Goal: Information Seeking & Learning: Learn about a topic

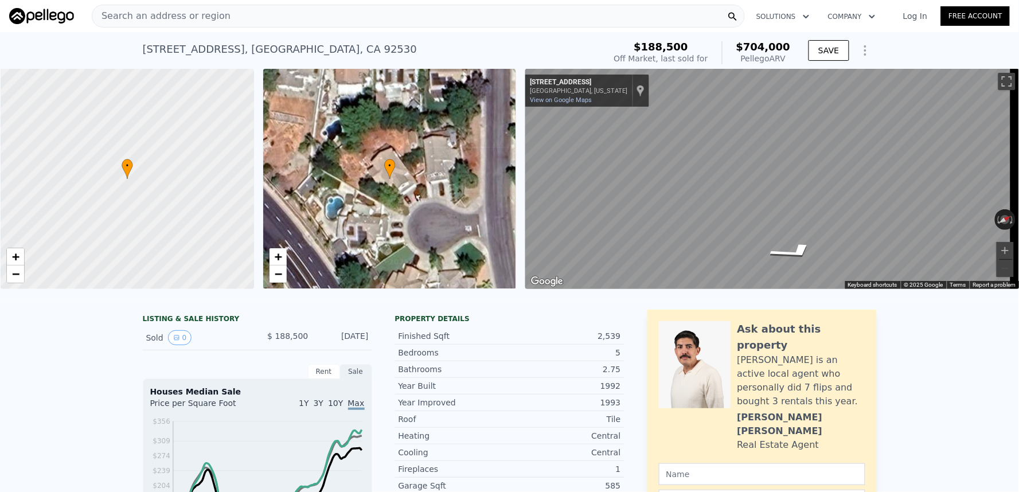
click at [427, 26] on div "Search an address or region" at bounding box center [418, 16] width 653 height 23
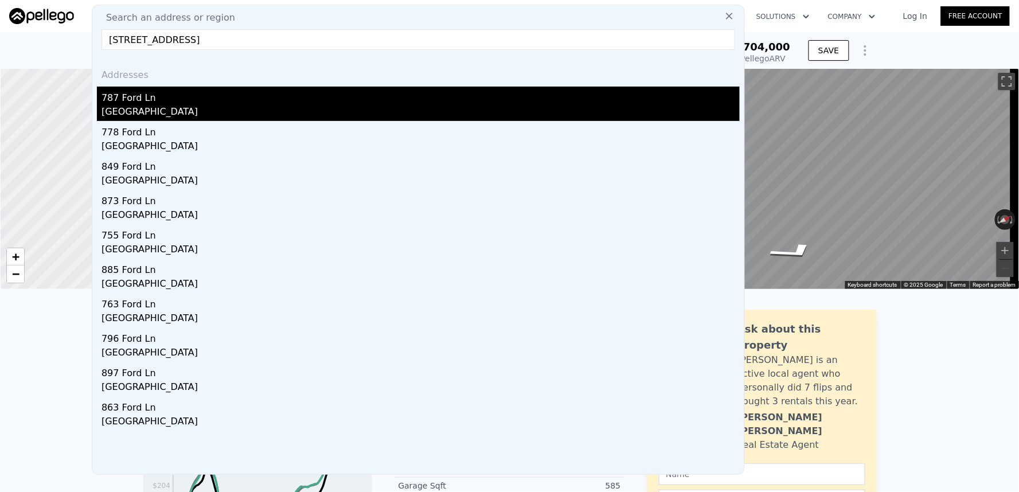
type input "[STREET_ADDRESS]"
click at [236, 103] on div "787 Ford Ln" at bounding box center [420, 96] width 638 height 18
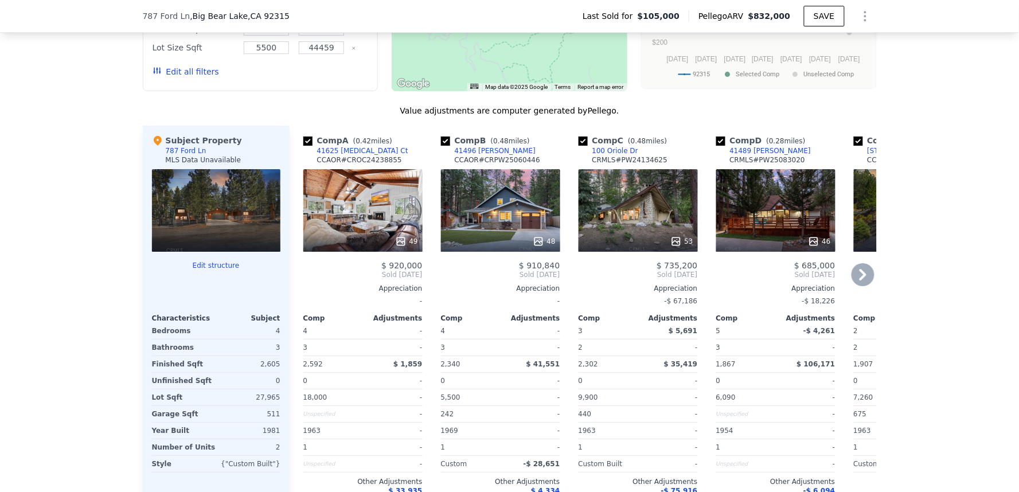
scroll to position [1143, 0]
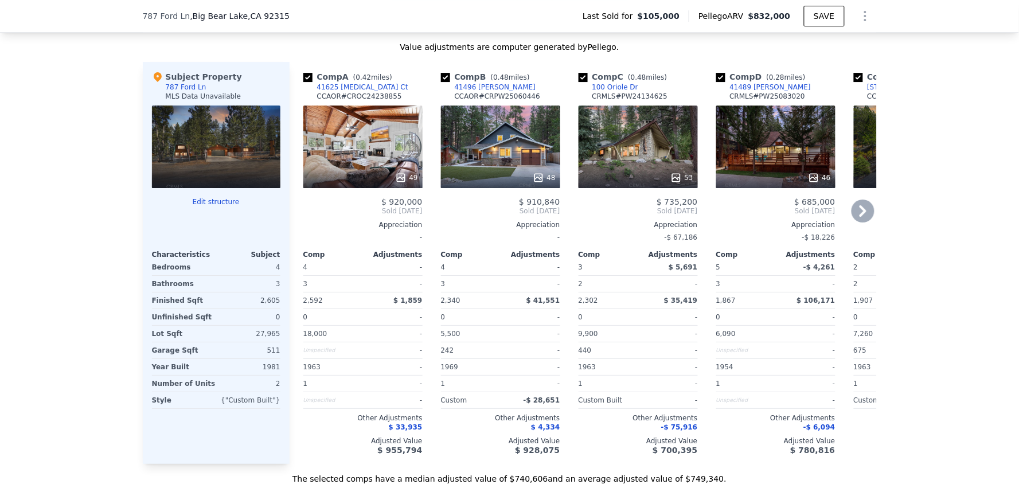
click at [424, 254] on div "Comp A ( 0.42 miles) 41625 [MEDICAL_DATA] Ct CCAOR # CROC24238855 49 $ 920,000 …" at bounding box center [582, 263] width 587 height 402
click at [925, 347] on div "We found 12 sales that match your search Filters Map Prices Modify Comp Filters…" at bounding box center [509, 144] width 1019 height 679
click at [924, 350] on div "We found 12 sales that match your search Filters Map Prices Modify Comp Filters…" at bounding box center [509, 144] width 1019 height 679
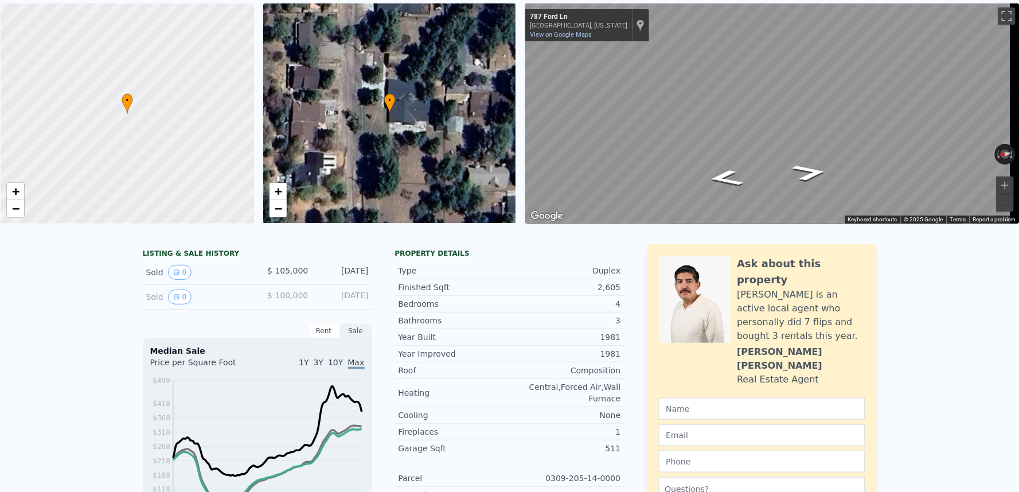
scroll to position [0, 0]
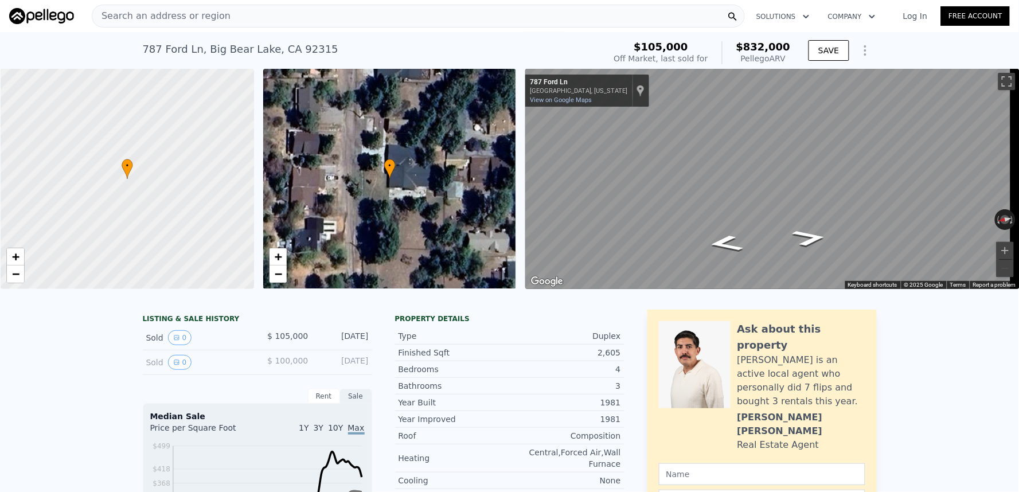
click at [406, 18] on div "Search an address or region" at bounding box center [418, 16] width 653 height 23
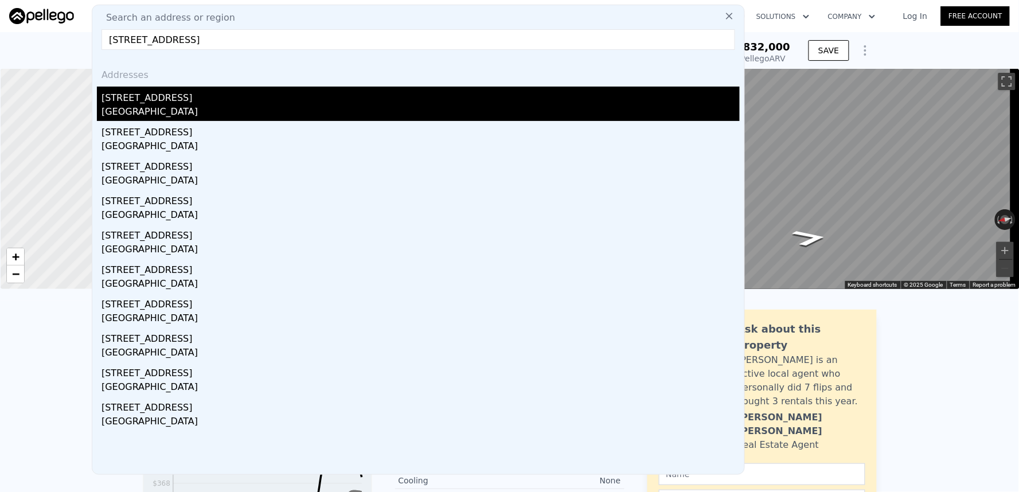
type input "[STREET_ADDRESS]"
click at [242, 105] on div "[GEOGRAPHIC_DATA]" at bounding box center [420, 113] width 638 height 16
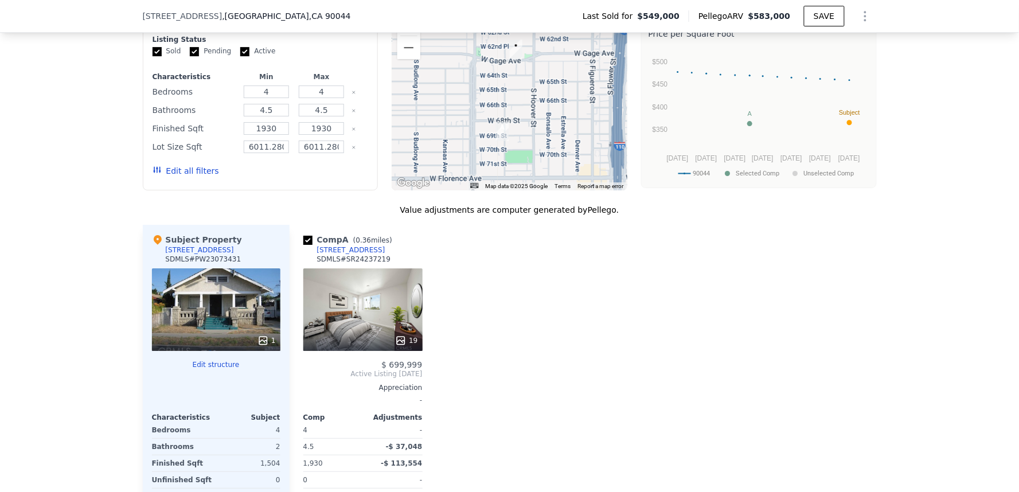
scroll to position [1270, 0]
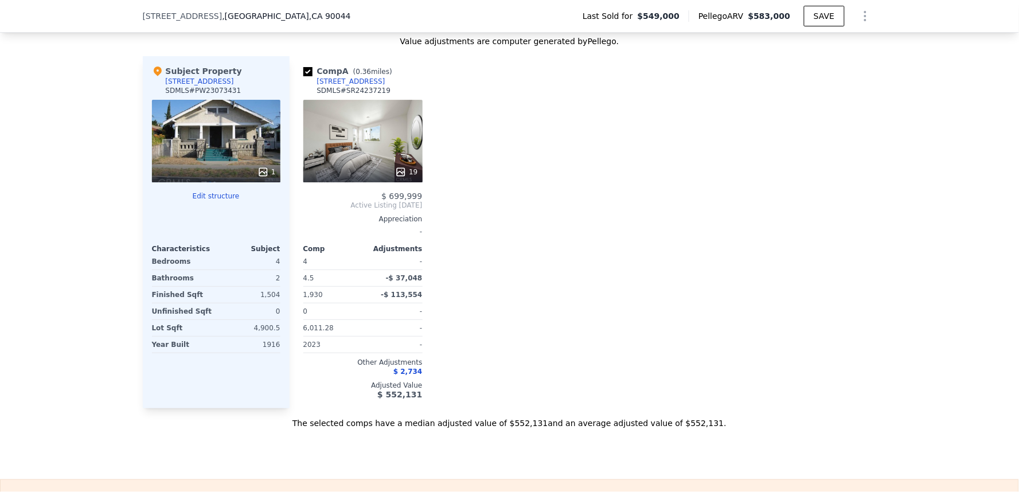
click at [353, 174] on div at bounding box center [362, 172] width 119 height 21
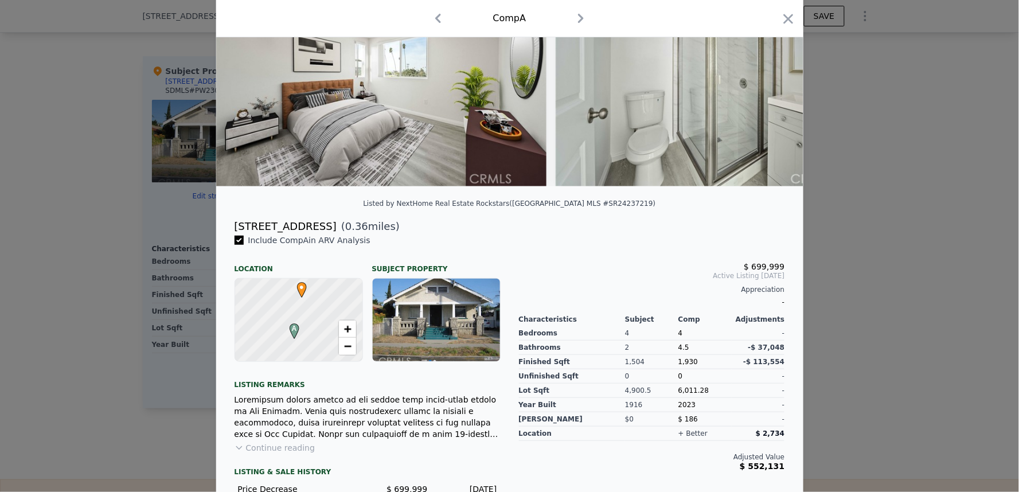
scroll to position [191, 0]
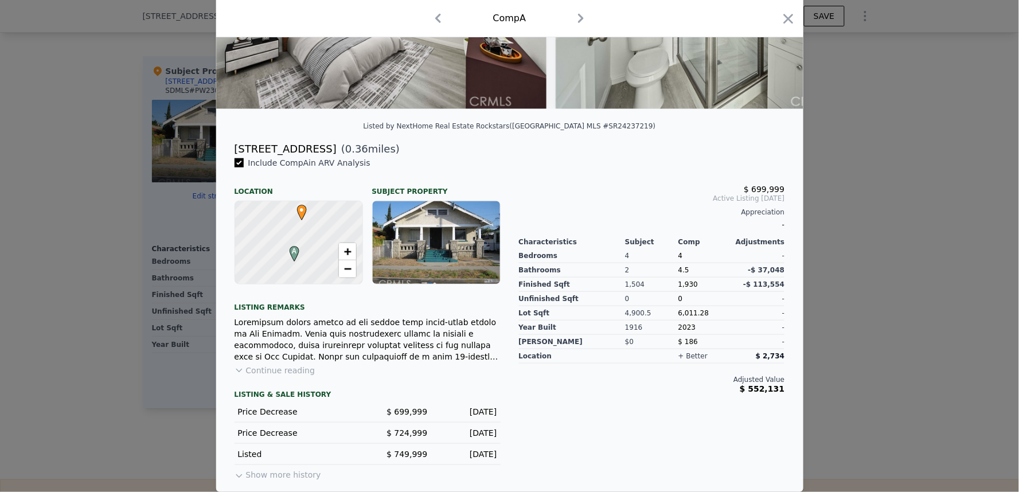
click at [288, 376] on button "Continue reading" at bounding box center [274, 370] width 81 height 11
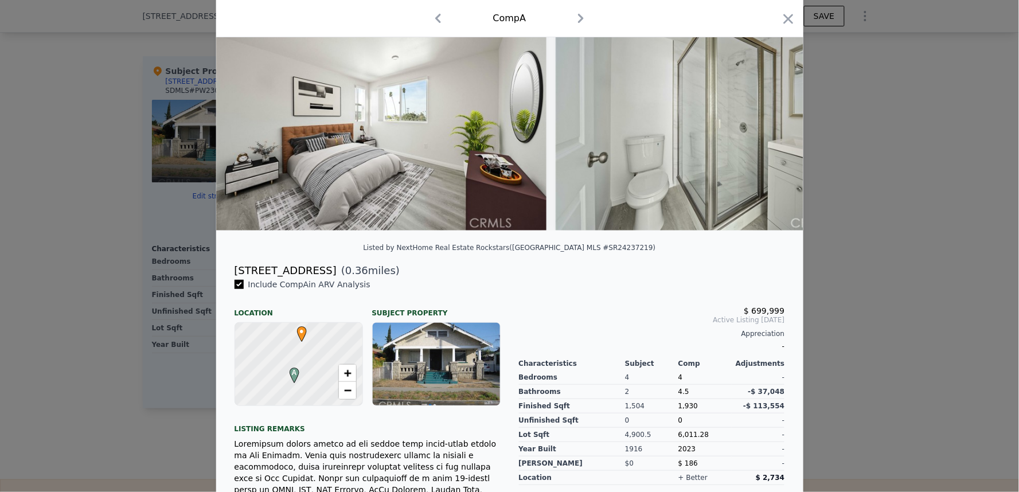
scroll to position [0, 0]
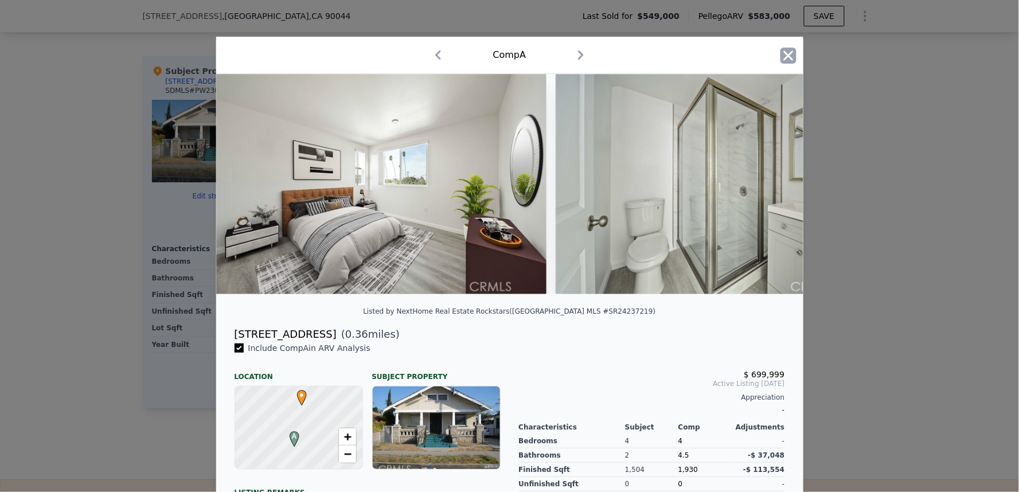
click at [785, 58] on icon "button" at bounding box center [788, 55] width 10 height 10
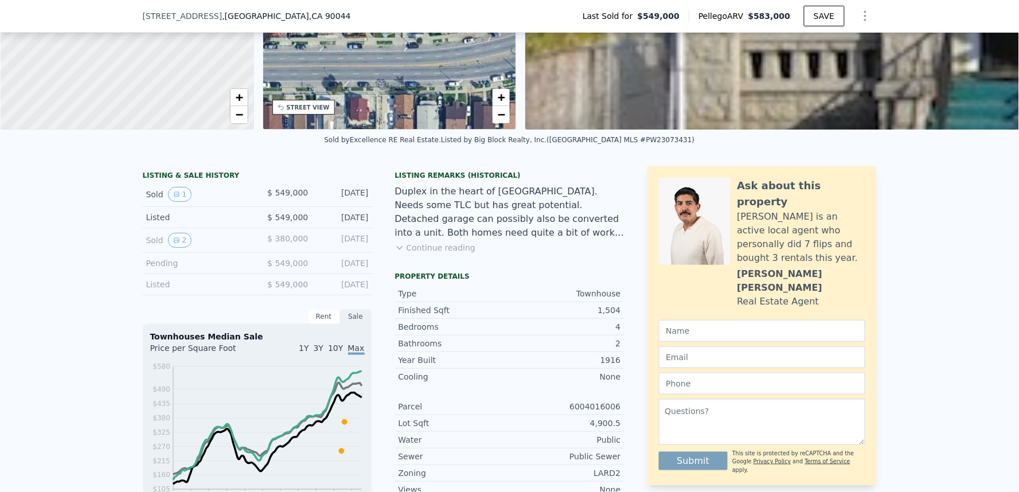
scroll to position [60, 0]
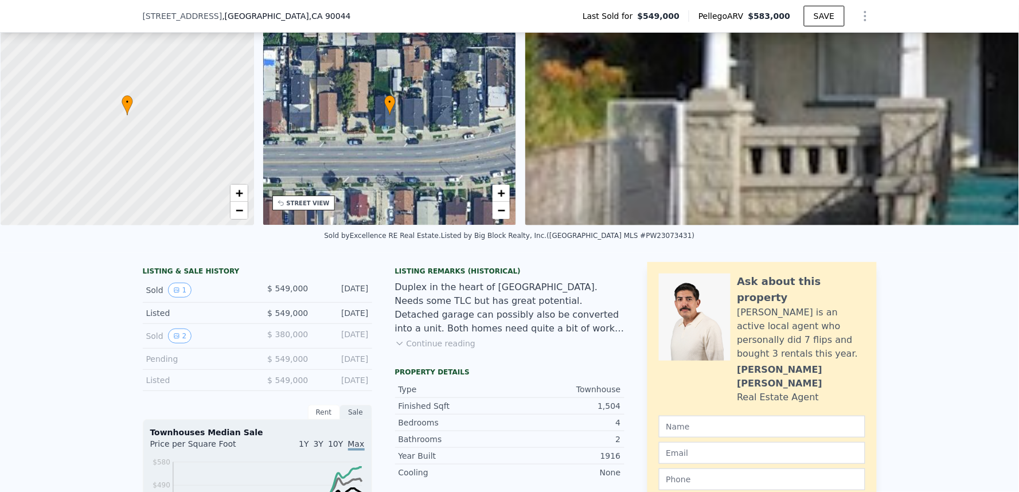
click at [436, 349] on button "Continue reading" at bounding box center [435, 343] width 81 height 11
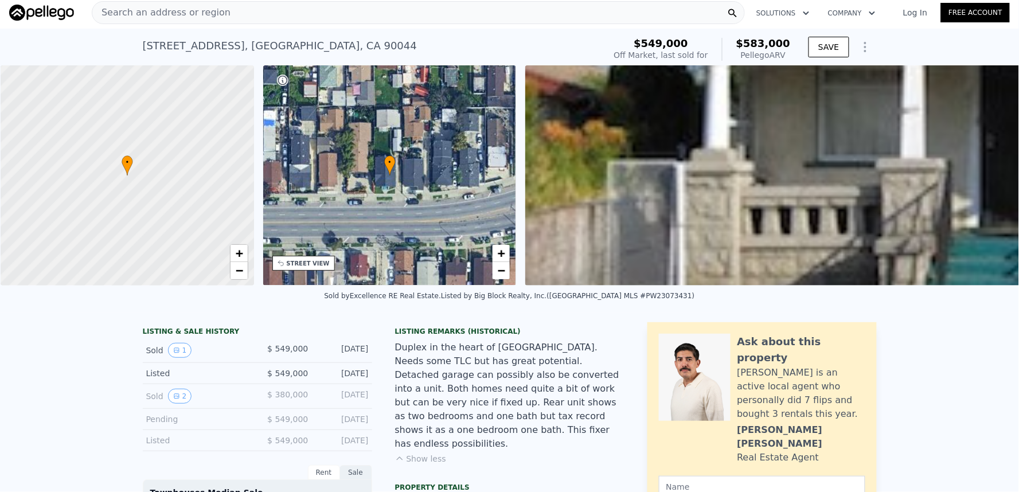
scroll to position [0, 0]
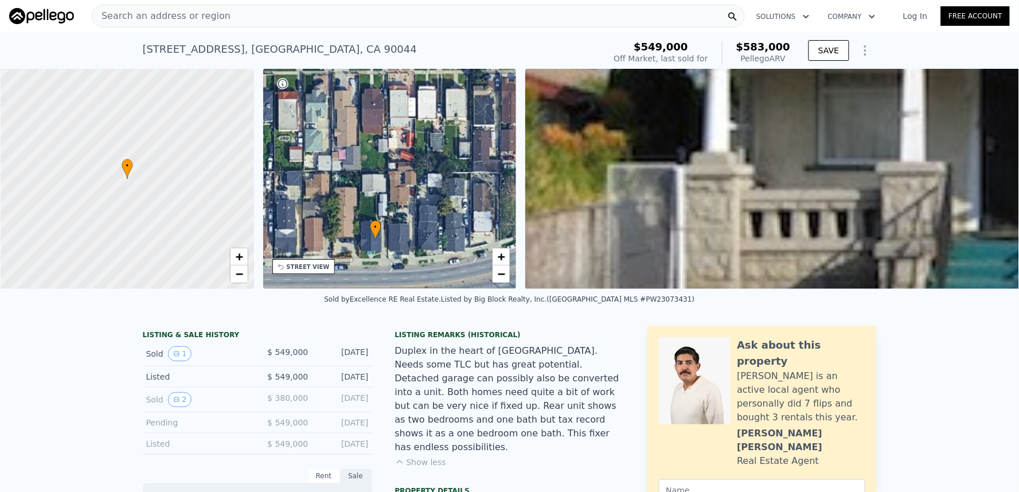
drag, startPoint x: 400, startPoint y: 187, endPoint x: 388, endPoint y: 248, distance: 61.4
click at [388, 248] on div "• + −" at bounding box center [389, 179] width 253 height 220
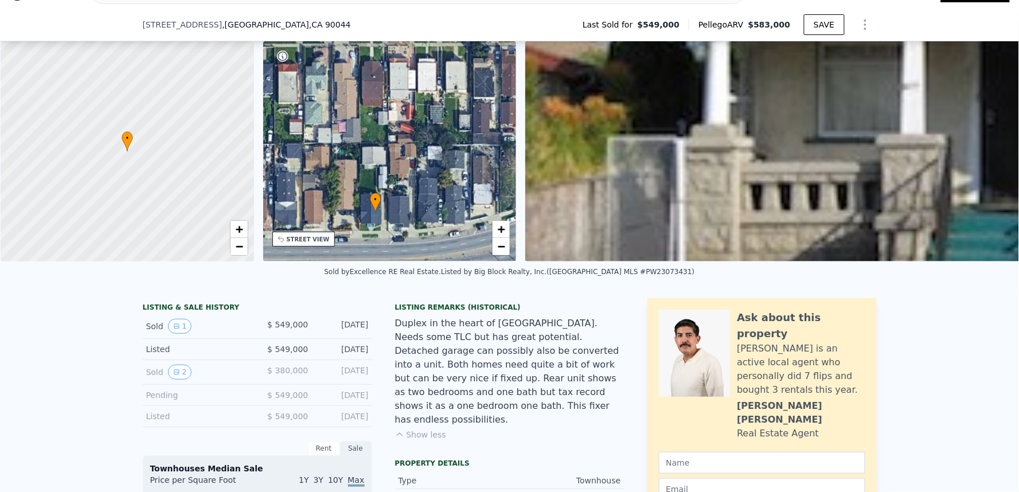
scroll to position [60, 0]
